Goal: Task Accomplishment & Management: Use online tool/utility

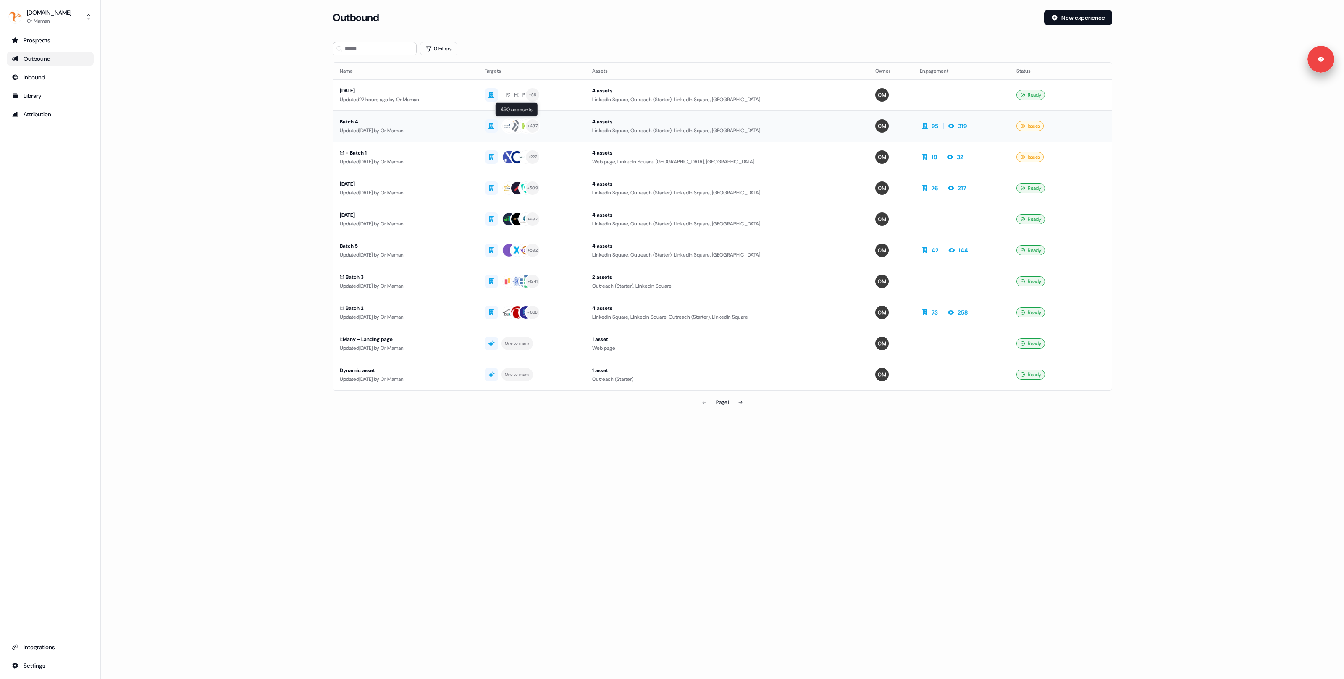
click at [565, 129] on div "+ 487" at bounding box center [532, 125] width 94 height 15
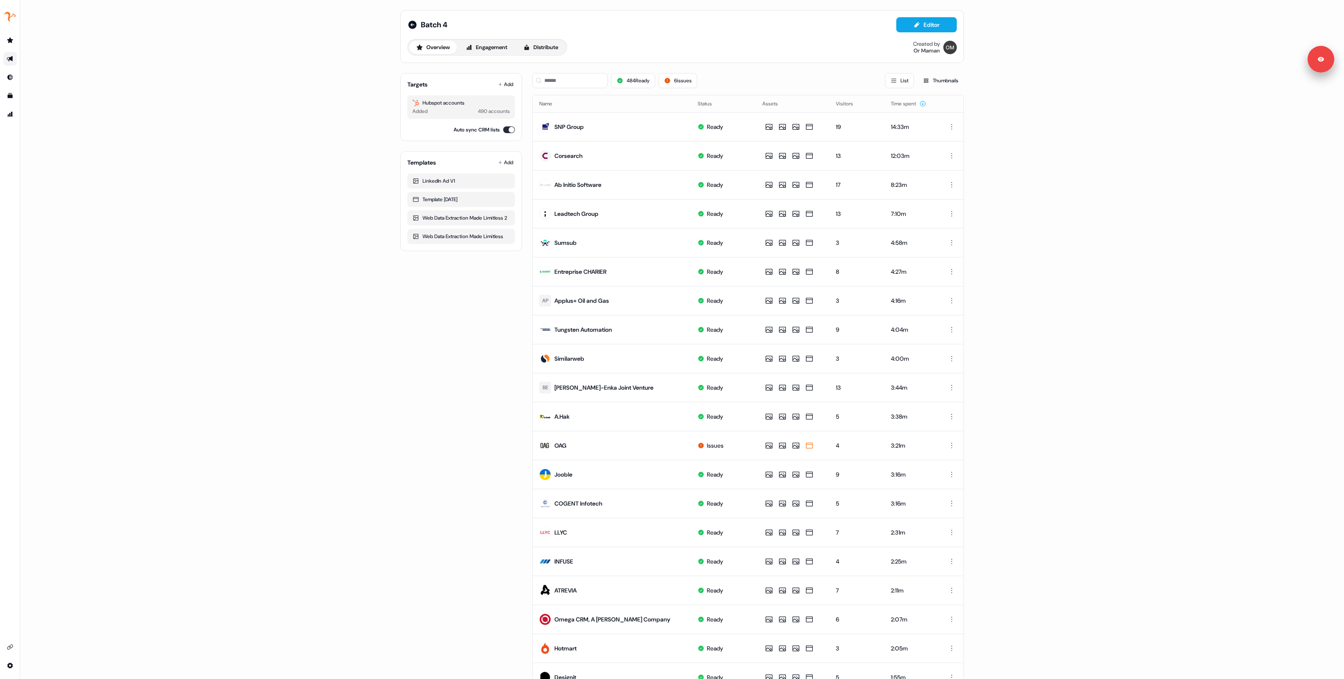
click at [322, 135] on div "Batch 4 Editor Overview Engagement Distribute Created by Or Maman Targets Add H…" at bounding box center [682, 339] width 1324 height 679
click at [542, 47] on button "Distribute" at bounding box center [540, 47] width 49 height 13
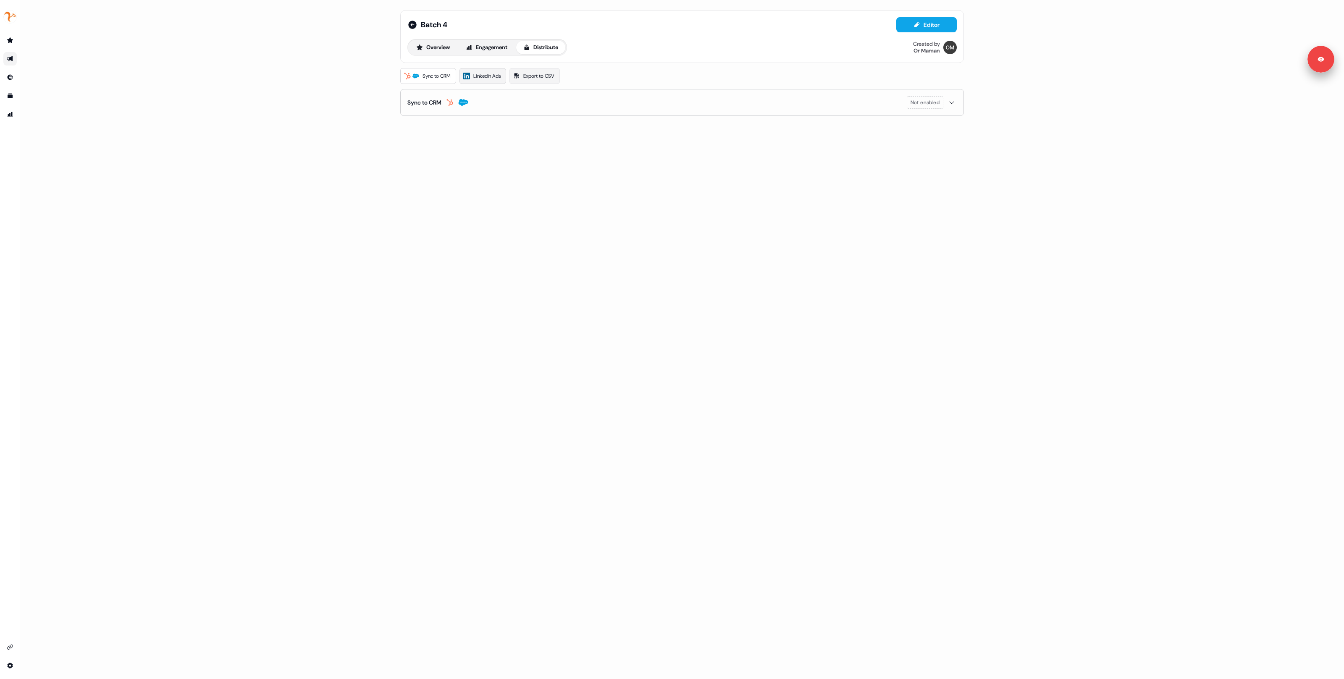
click at [477, 77] on span "LinkedIn Ads" at bounding box center [486, 76] width 27 height 8
click at [433, 47] on button "Overview" at bounding box center [433, 47] width 48 height 13
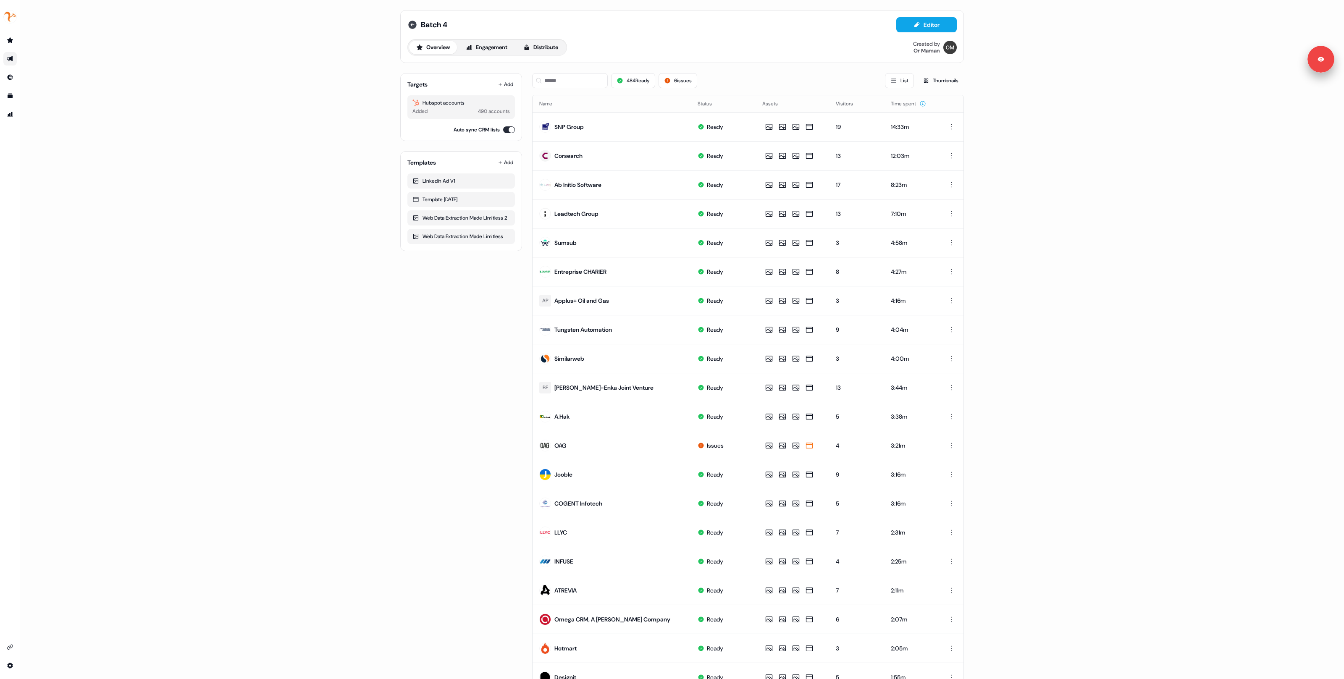
click at [413, 21] on icon at bounding box center [412, 25] width 8 height 8
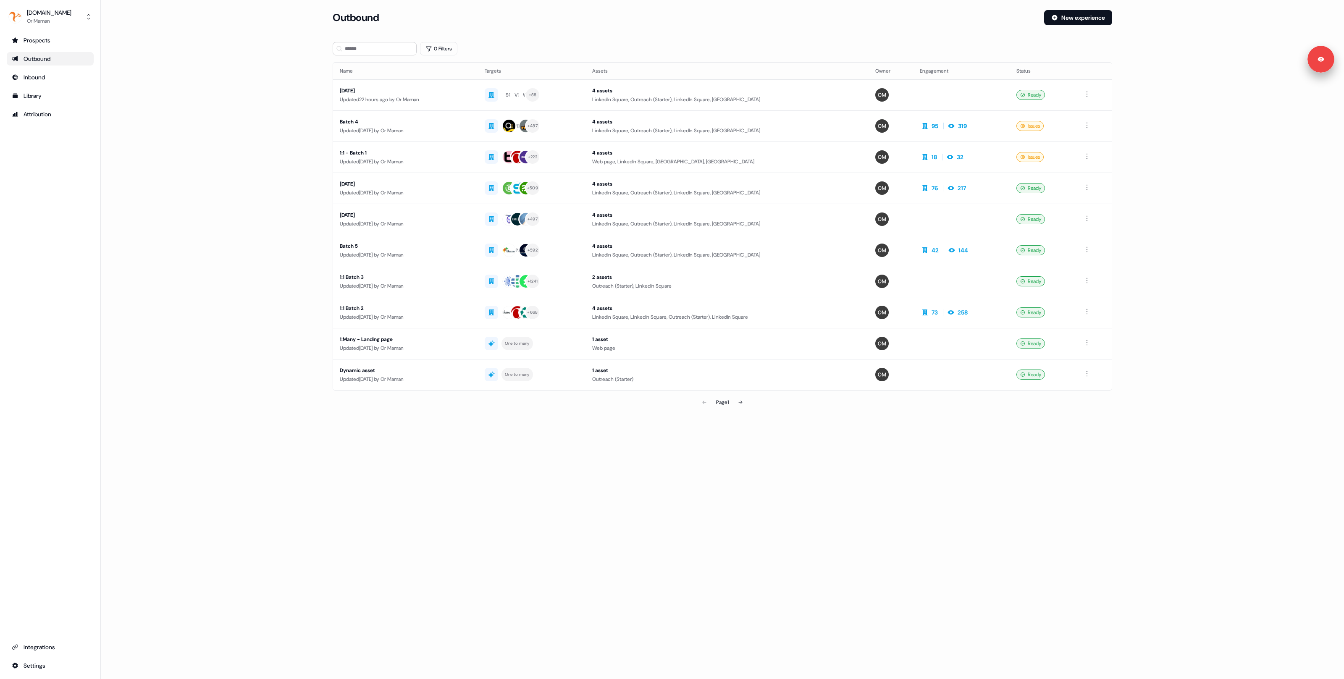
click at [202, 180] on main "Loading... Outbound New experience 0 Filters Name Targets Assets Owner Engageme…" at bounding box center [722, 222] width 1243 height 424
click at [448, 136] on td "Batch 4 Updated [DATE] by Or Maman" at bounding box center [405, 125] width 145 height 31
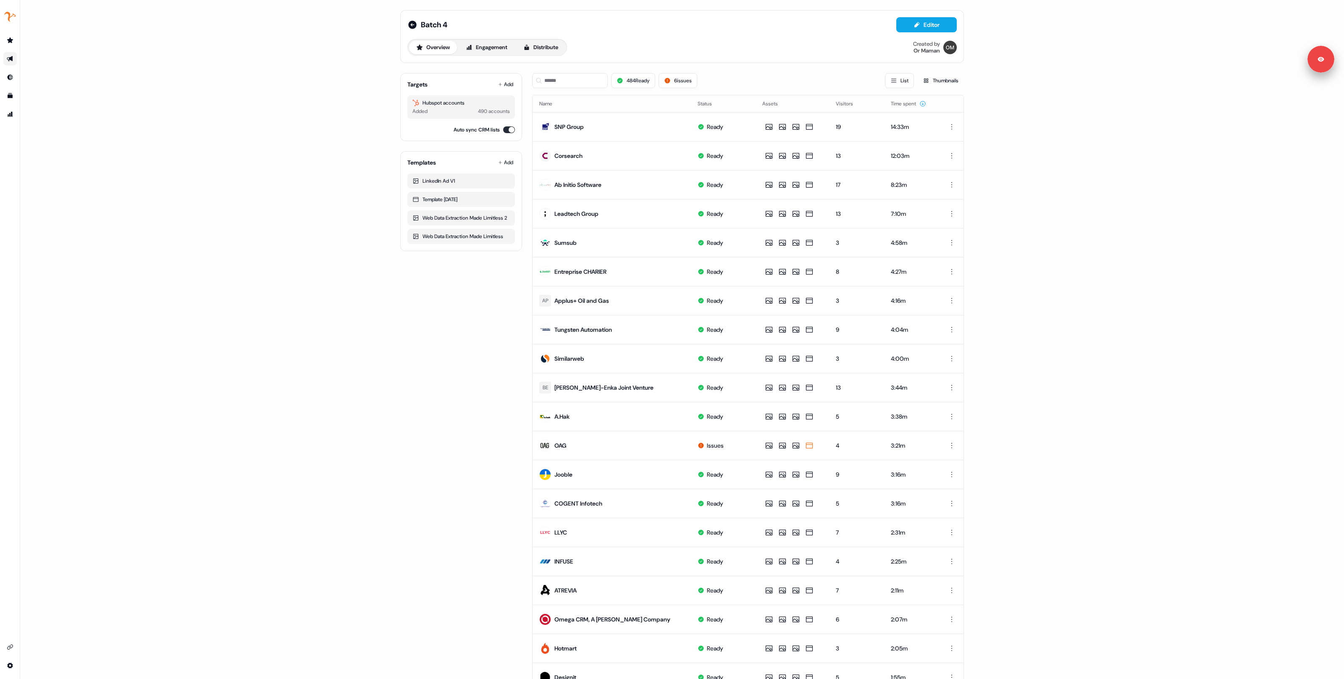
click at [727, 77] on div "484 Ready 6 issues List Thumbnails" at bounding box center [748, 80] width 432 height 15
click at [553, 47] on button "Distribute" at bounding box center [540, 47] width 49 height 13
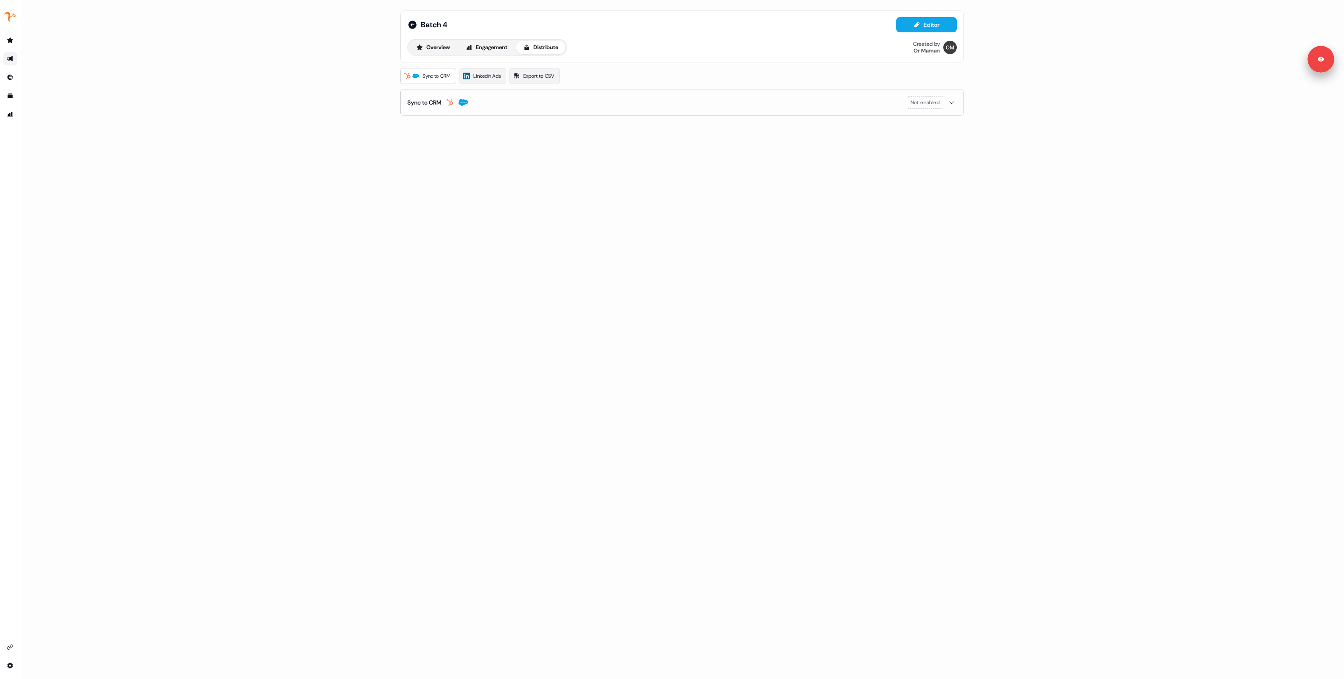
click at [295, 93] on div "Batch 4 Editor Overview Engagement Distribute Created by Or Maman Sync to CRM L…" at bounding box center [682, 339] width 1324 height 679
click at [286, 187] on div "Batch 4 Editor Overview Engagement Distribute Created by Or Maman Sync to CRM L…" at bounding box center [682, 339] width 1324 height 679
click at [289, 362] on div "Batch 4 Editor Overview Engagement Distribute Created by Or Maman Sync to CRM L…" at bounding box center [682, 339] width 1324 height 679
click at [165, 126] on div "Batch 4 Editor Overview Engagement Distribute Created by Or Maman Sync to CRM L…" at bounding box center [682, 339] width 1324 height 679
click at [11, 57] on icon "Go to outbound experience" at bounding box center [10, 58] width 6 height 5
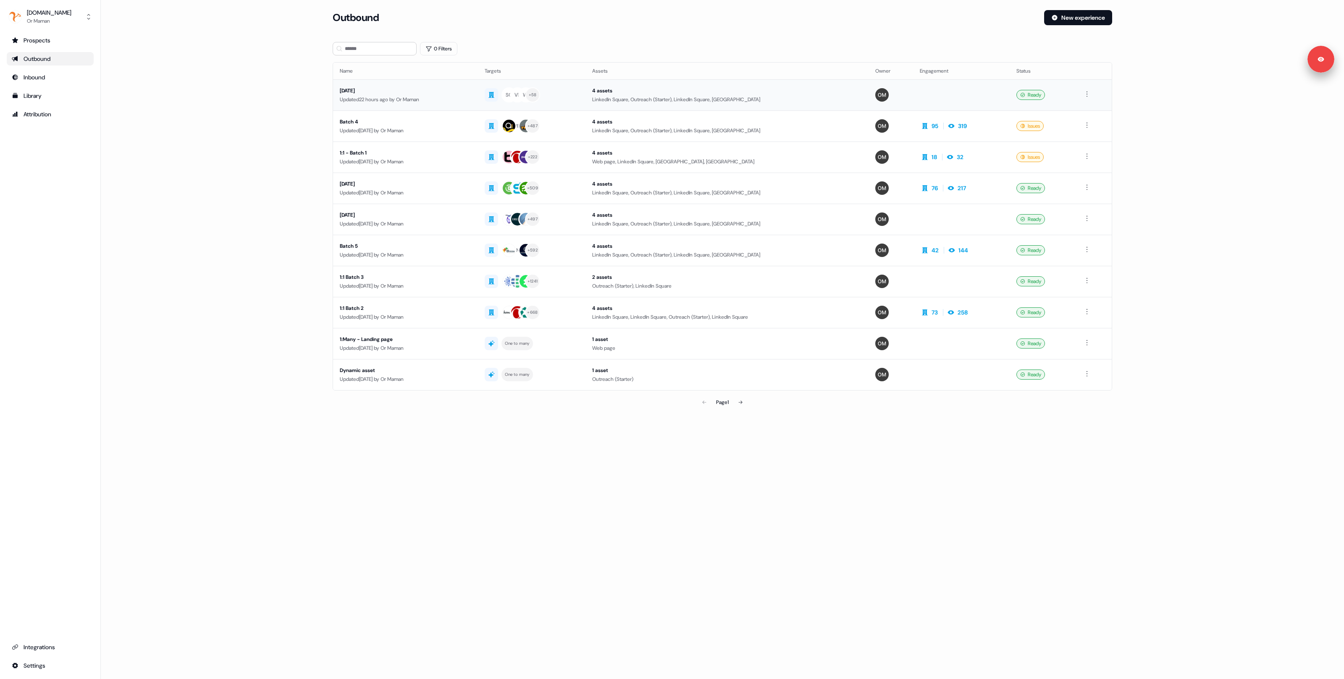
click at [411, 99] on div "Updated 22 hours ago by Or Maman" at bounding box center [405, 99] width 131 height 8
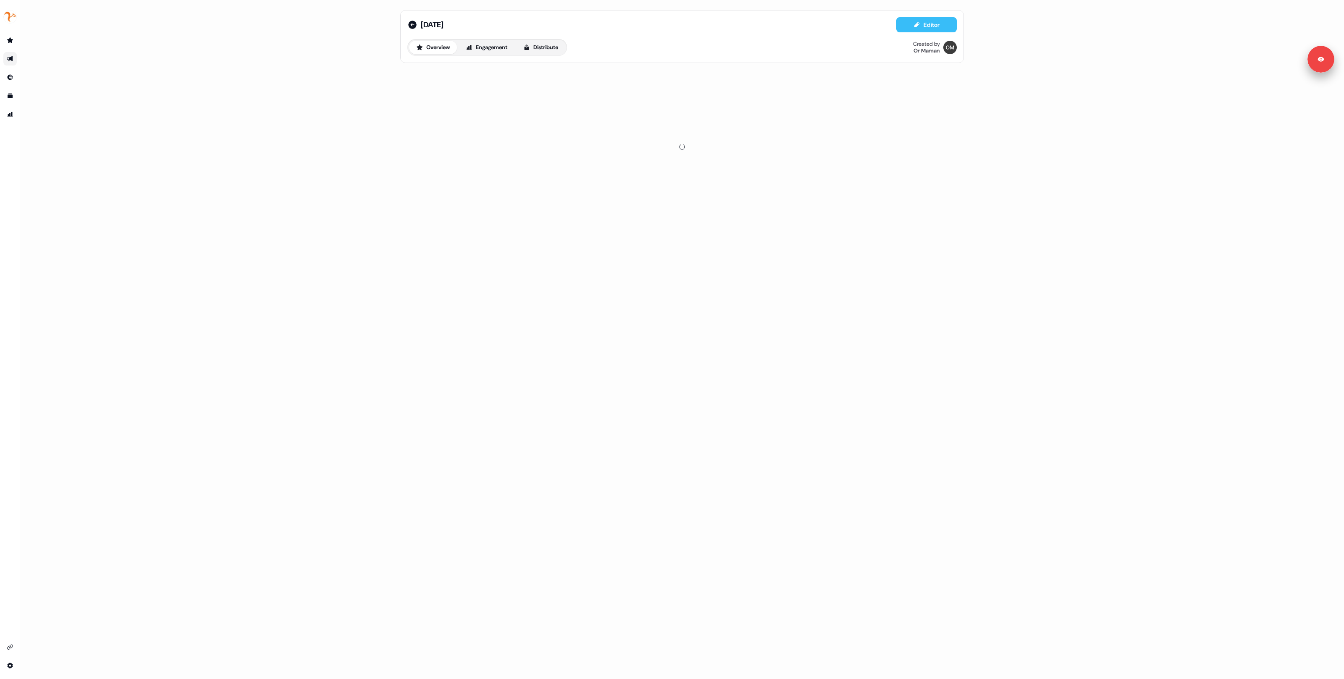
click at [913, 27] on icon at bounding box center [916, 24] width 7 height 7
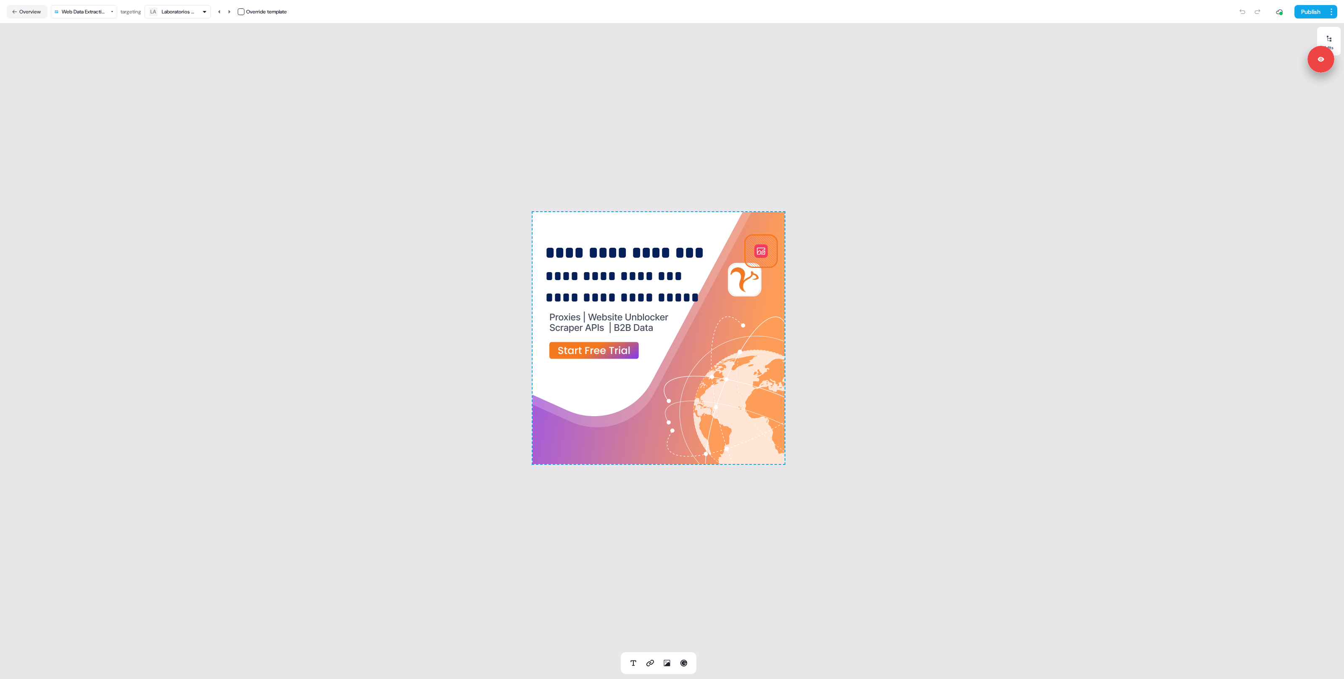
click at [89, 16] on html "**********" at bounding box center [672, 339] width 1344 height 679
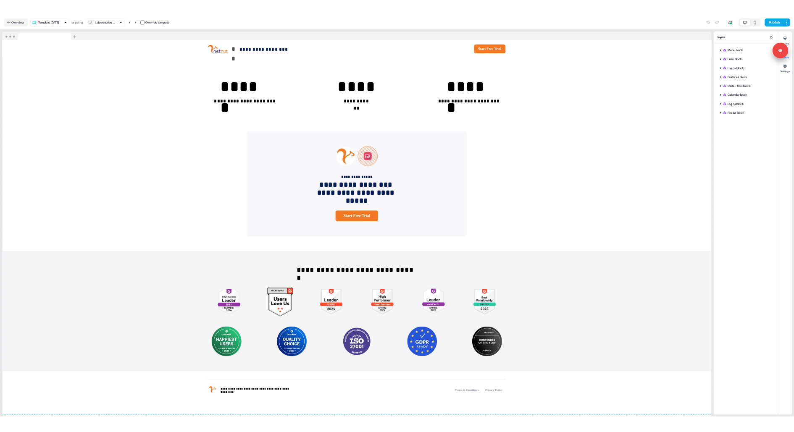
scroll to position [1508, 0]
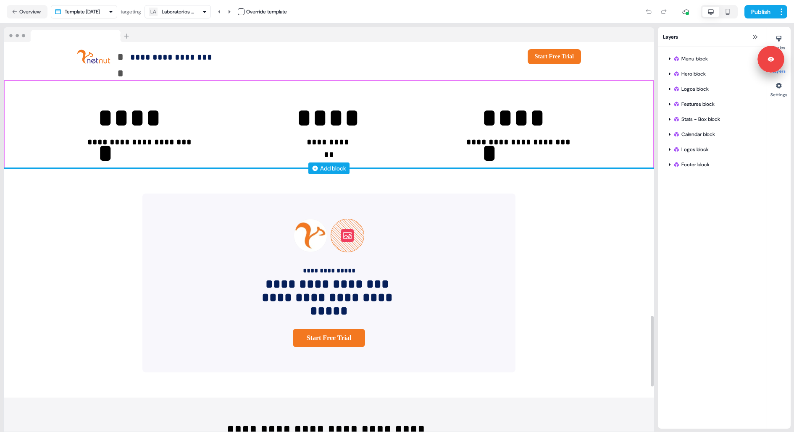
click at [326, 168] on div "Add block" at bounding box center [333, 168] width 26 height 8
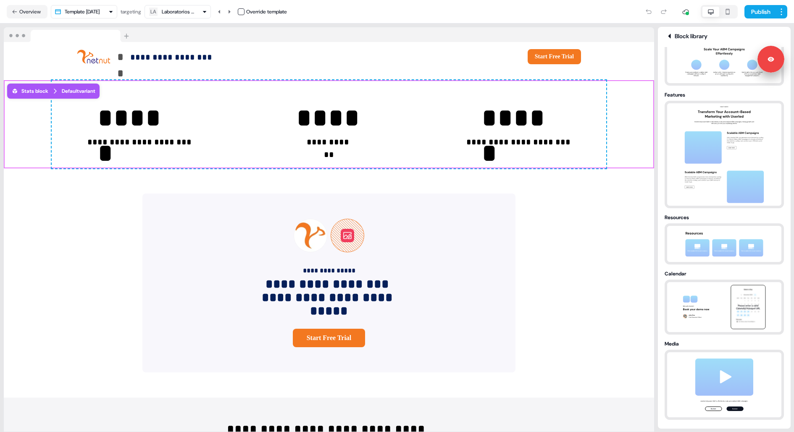
scroll to position [248, 0]
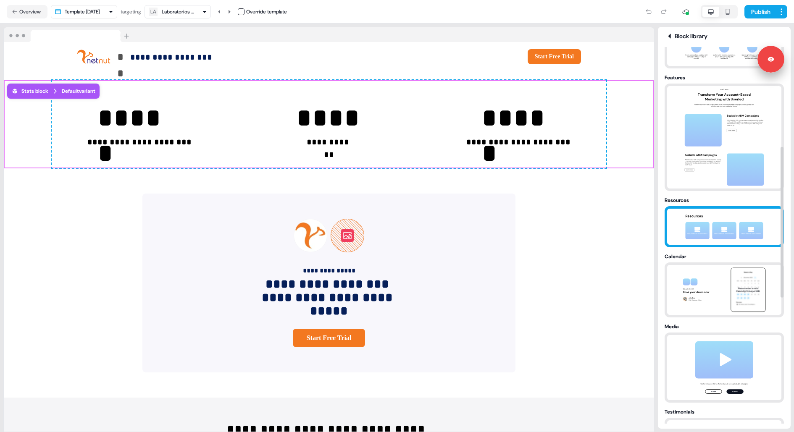
click at [722, 223] on img at bounding box center [724, 227] width 88 height 36
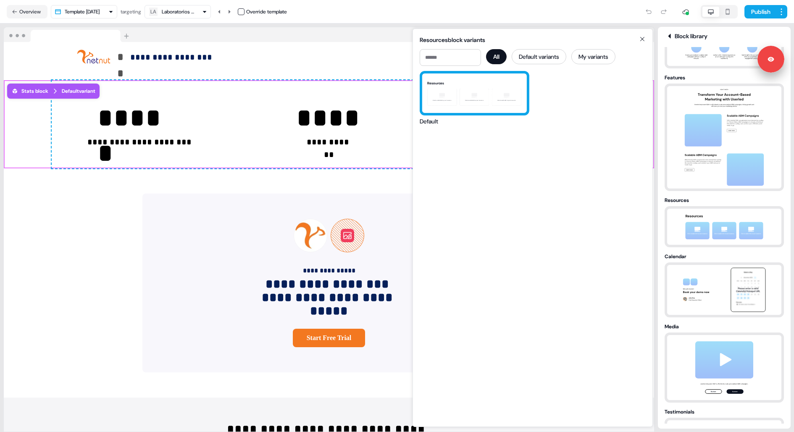
click at [486, 101] on div "Resources Click to add a link to your resource Click to add a link to your reso…" at bounding box center [474, 92] width 105 height 39
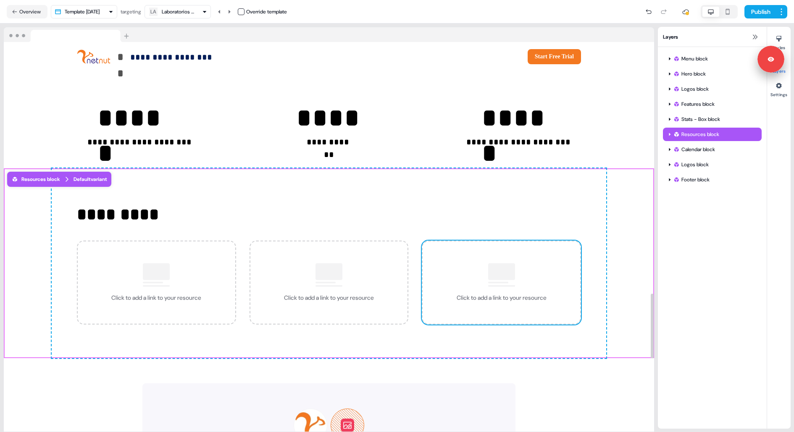
click at [498, 266] on div at bounding box center [501, 271] width 27 height 17
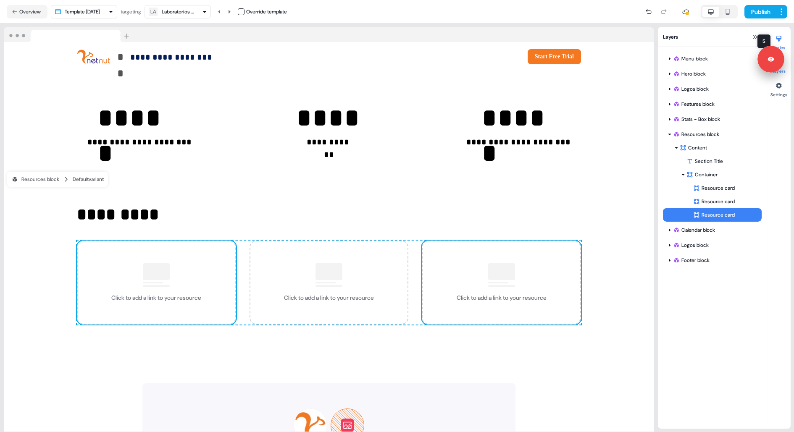
click at [774, 39] on div at bounding box center [778, 38] width 13 height 13
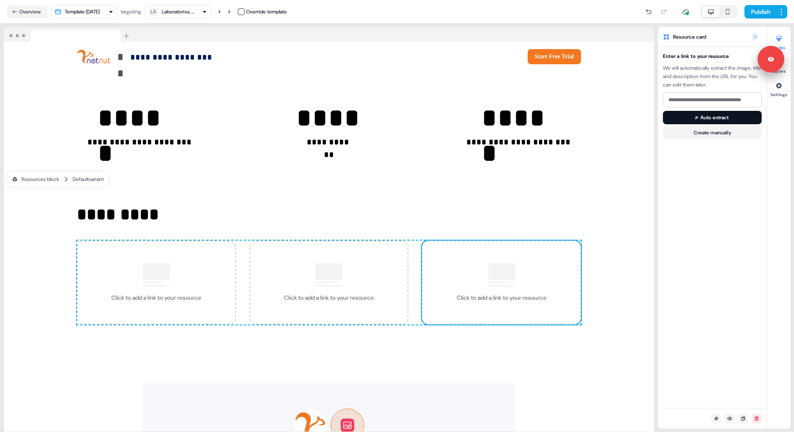
click at [755, 35] on icon at bounding box center [754, 37] width 7 height 7
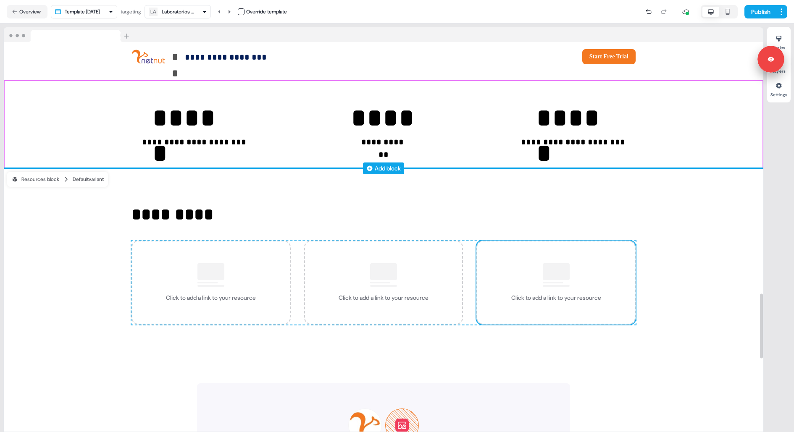
click at [383, 172] on div "Add block" at bounding box center [388, 168] width 26 height 8
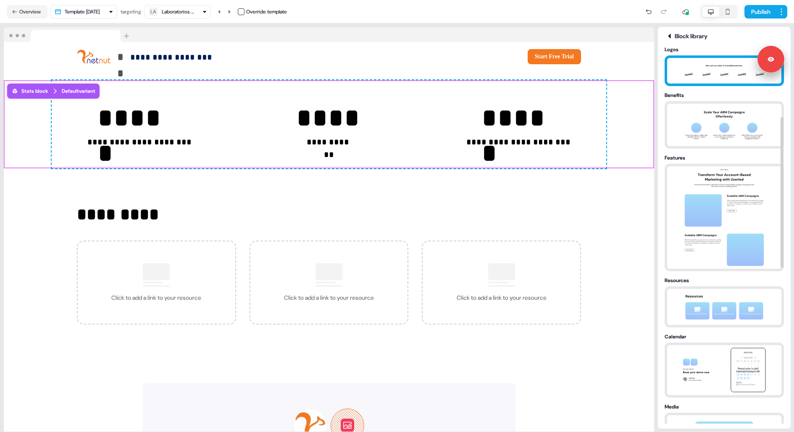
scroll to position [176, 0]
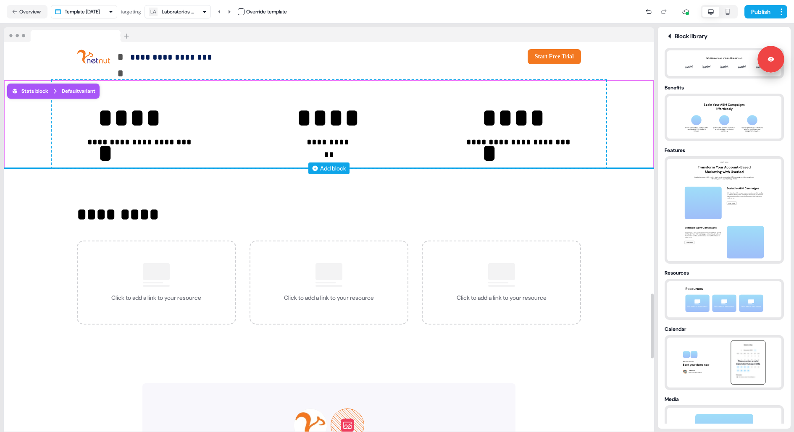
click at [332, 172] on div "Add block" at bounding box center [333, 168] width 26 height 8
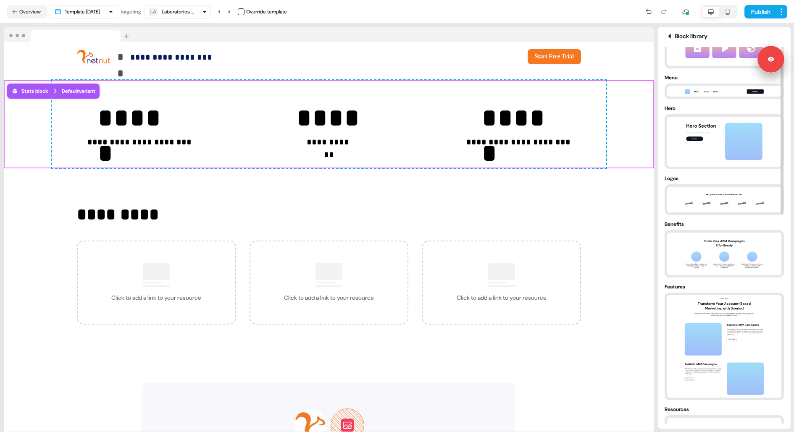
scroll to position [43, 0]
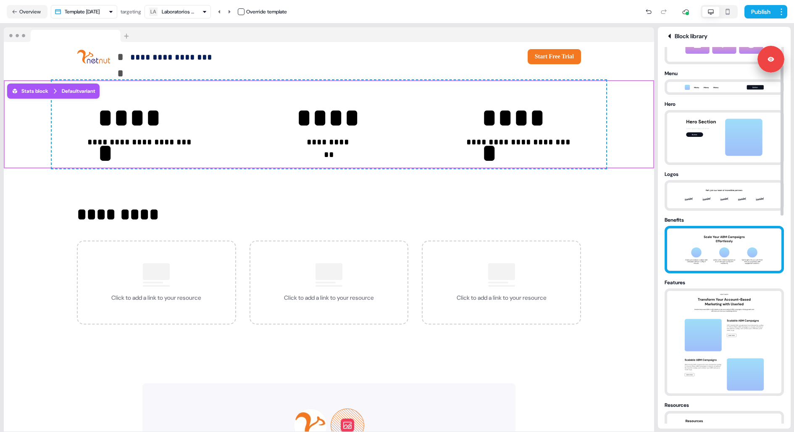
click at [716, 241] on img at bounding box center [724, 249] width 88 height 42
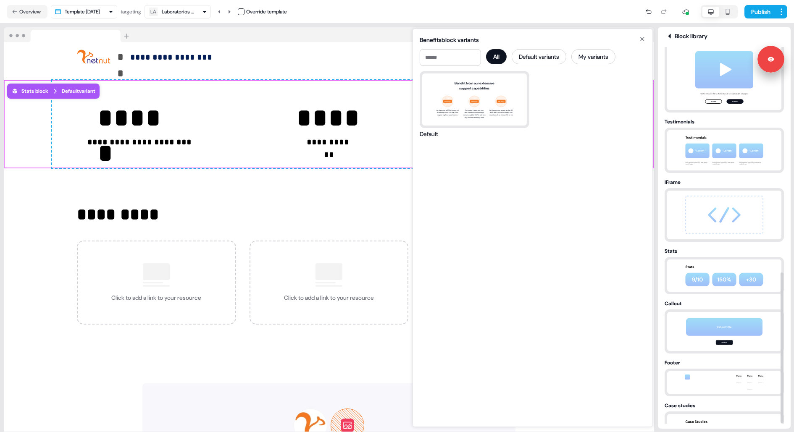
scroll to position [562, 0]
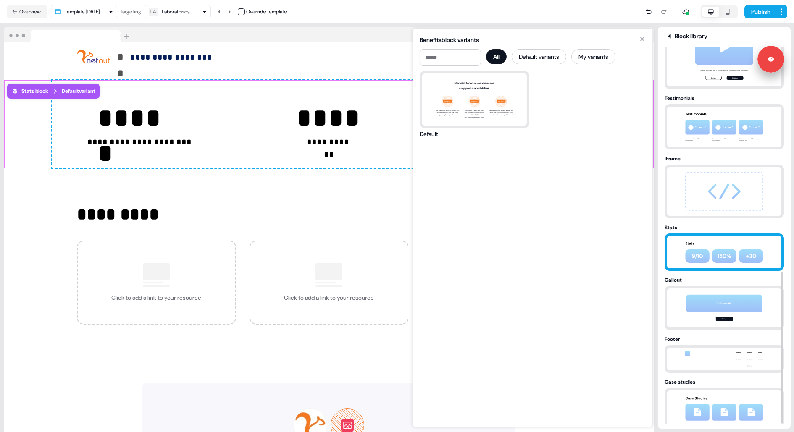
click at [716, 241] on img at bounding box center [724, 252] width 88 height 32
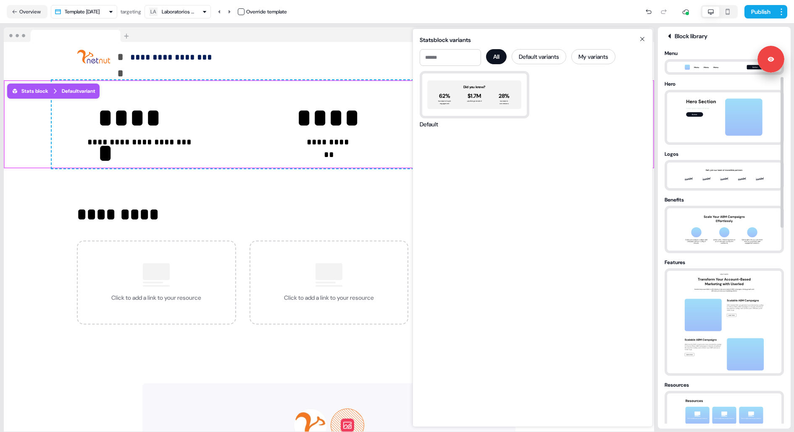
scroll to position [61, 0]
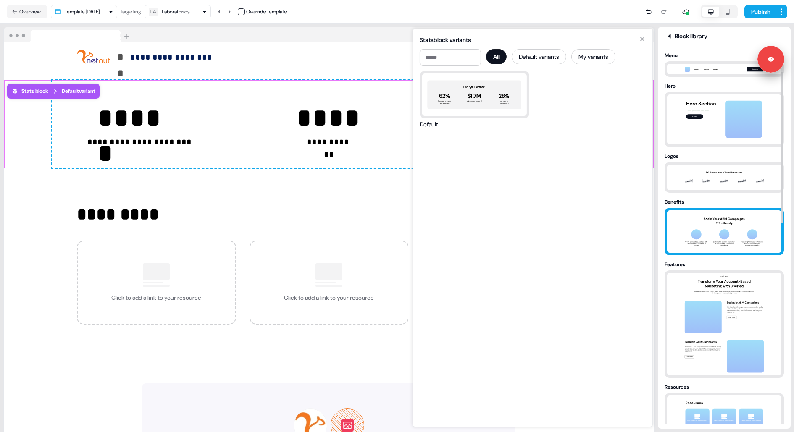
click at [717, 234] on img at bounding box center [724, 231] width 88 height 42
click at [731, 217] on img at bounding box center [724, 231] width 88 height 42
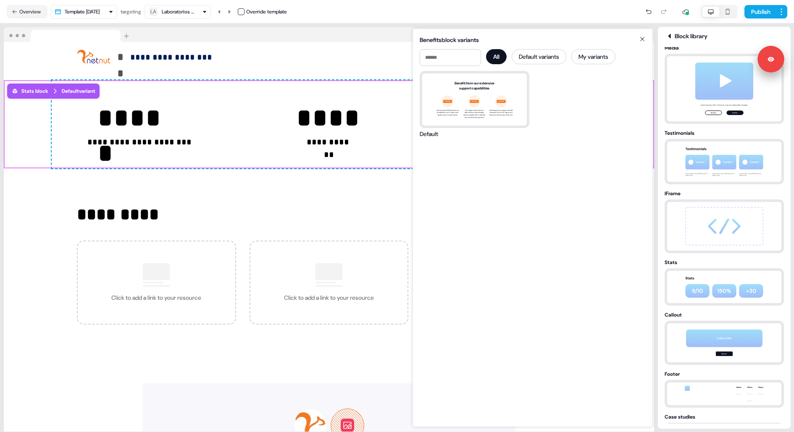
scroll to position [562, 0]
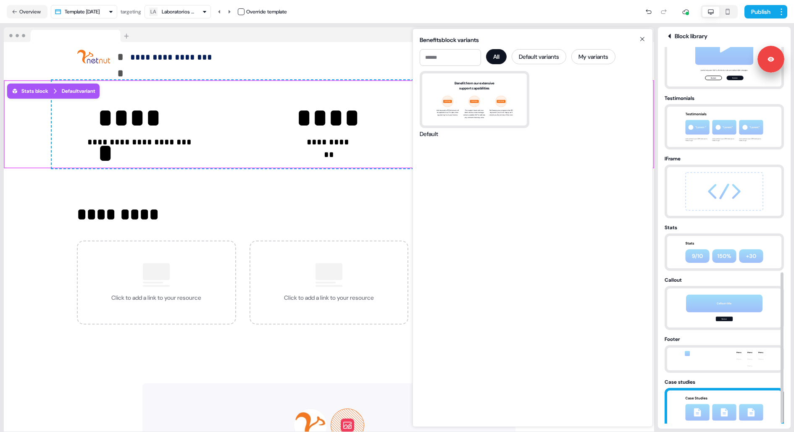
click at [726, 399] on img at bounding box center [724, 409] width 88 height 36
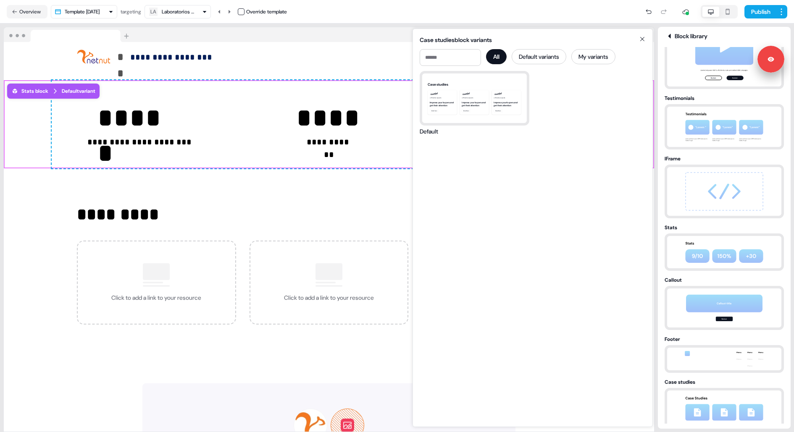
click at [641, 39] on icon at bounding box center [642, 39] width 10 height 7
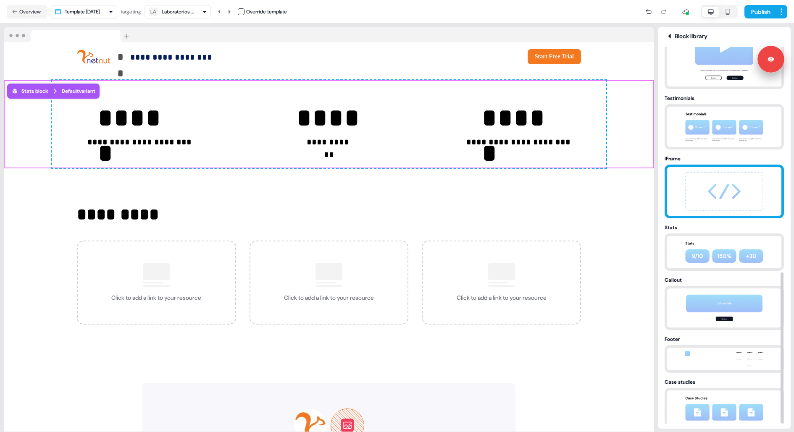
scroll to position [532, 0]
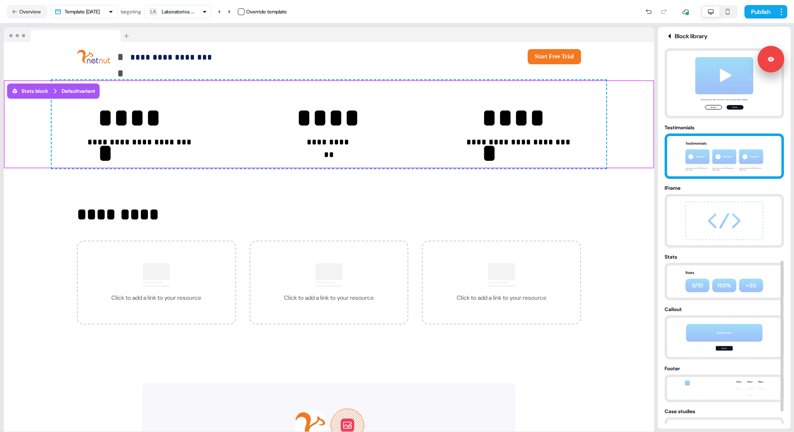
click at [719, 165] on img at bounding box center [724, 156] width 88 height 40
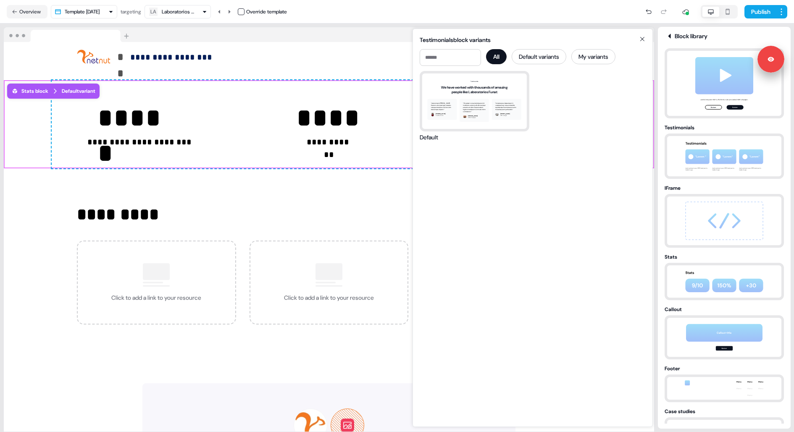
click at [642, 38] on icon at bounding box center [642, 39] width 10 height 7
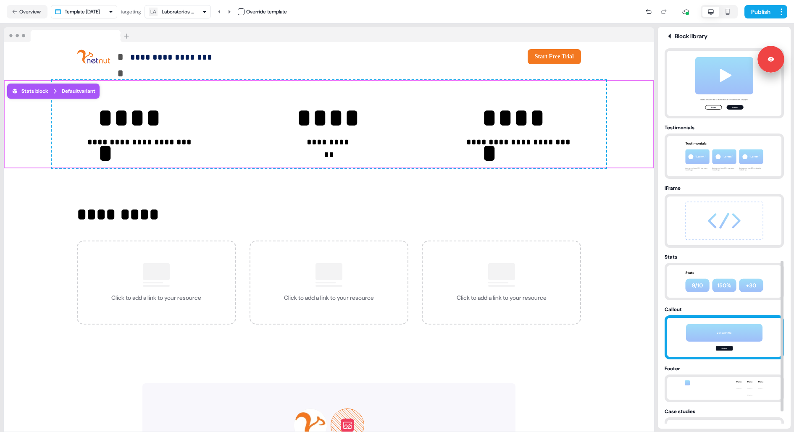
scroll to position [562, 0]
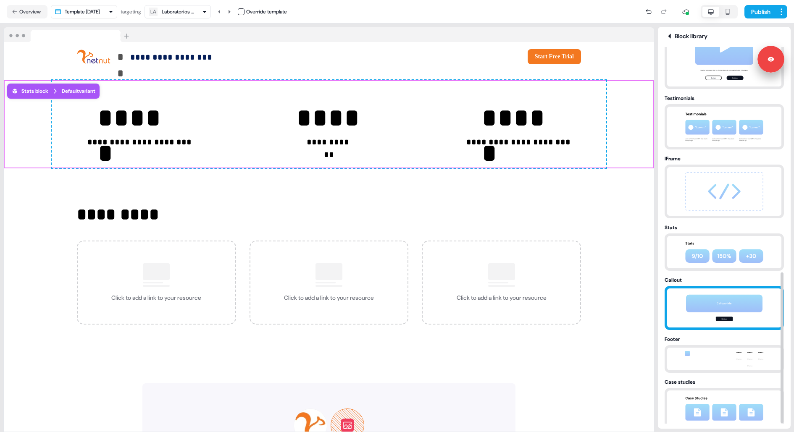
click at [720, 308] on img at bounding box center [724, 307] width 88 height 39
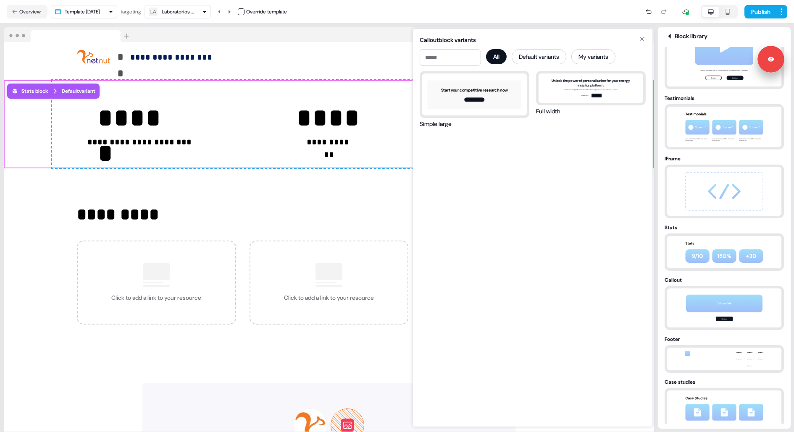
click at [643, 39] on icon at bounding box center [642, 39] width 4 height 4
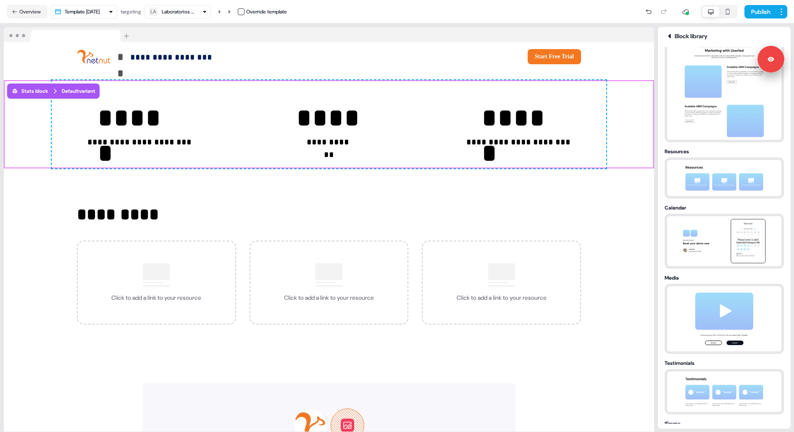
scroll to position [298, 0]
click at [37, 14] on button "Overview" at bounding box center [27, 11] width 41 height 13
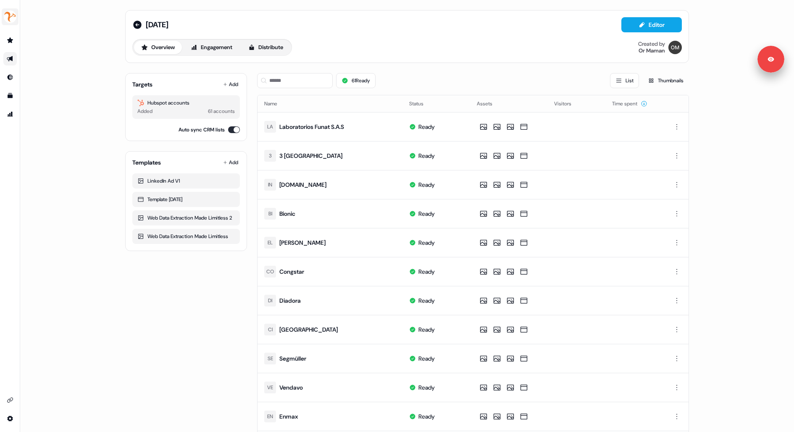
click at [8, 16] on img "side nav menu" at bounding box center [9, 16] width 13 height 13
click at [18, 68] on div "Logout" at bounding box center [43, 69] width 80 height 15
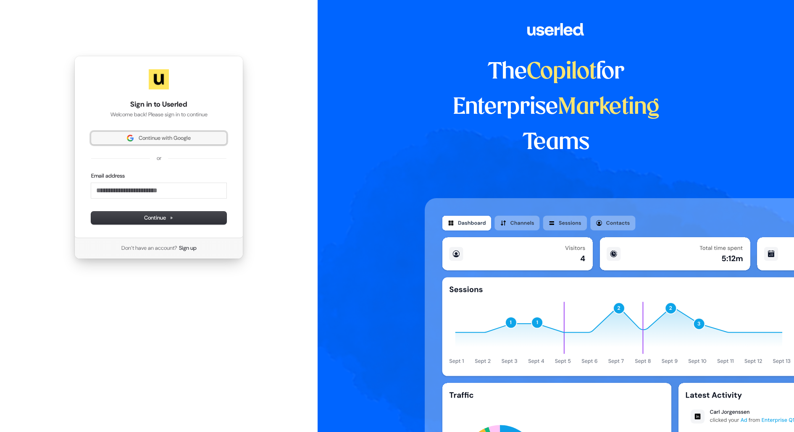
click at [167, 142] on button "Continue with Google" at bounding box center [158, 138] width 135 height 13
